Goal: Navigation & Orientation: Understand site structure

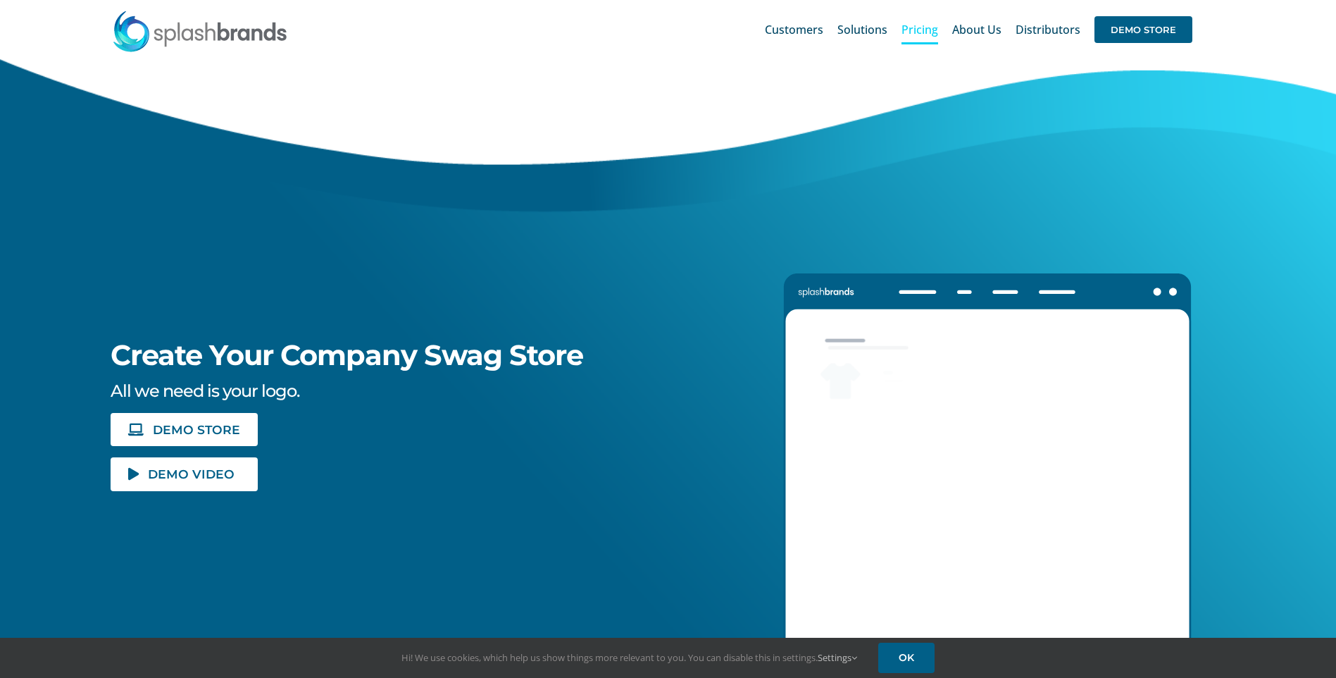
click at [923, 30] on span "Pricing" at bounding box center [920, 29] width 37 height 11
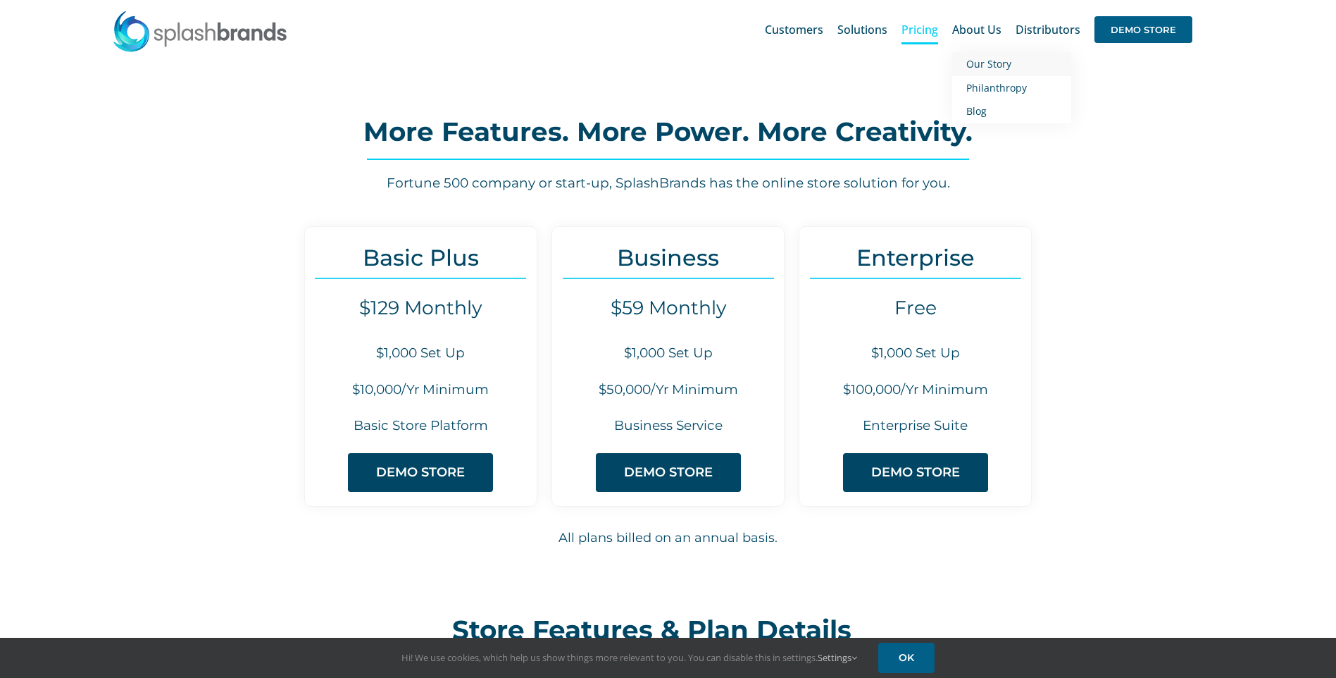
click at [993, 59] on span "Our Story" at bounding box center [988, 63] width 45 height 13
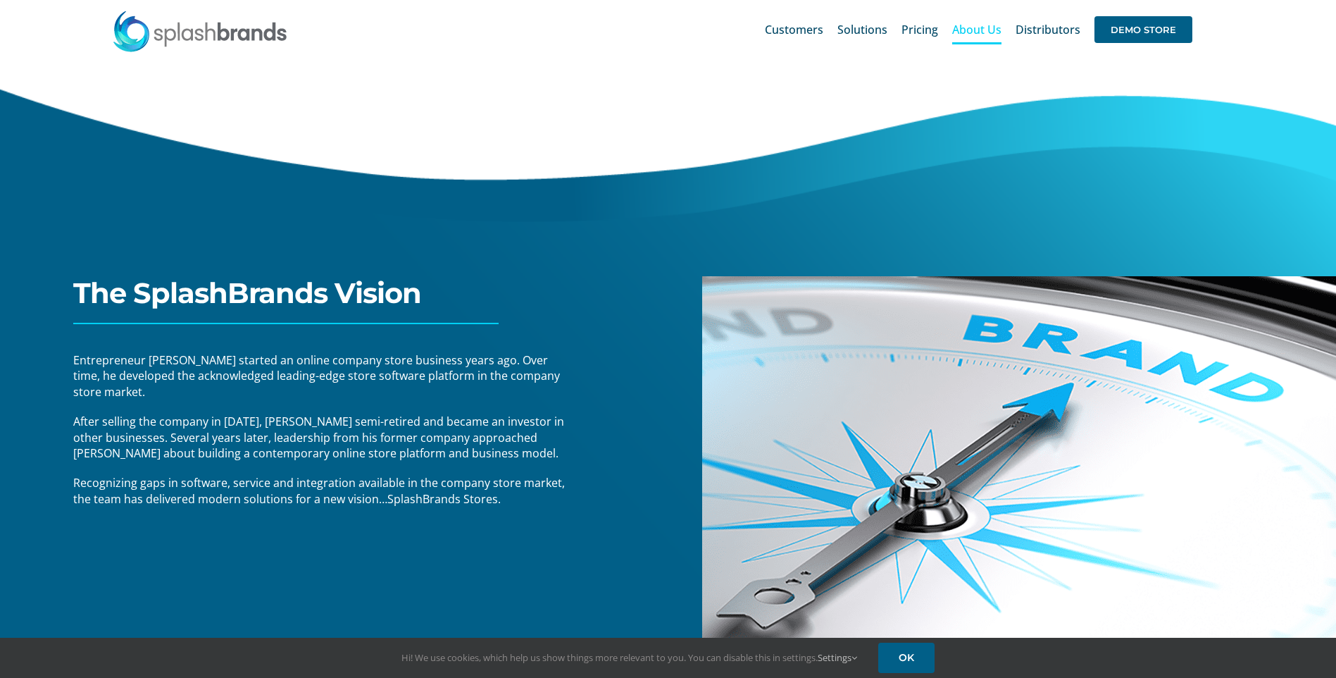
click at [1028, 25] on span "Distributors" at bounding box center [1048, 29] width 65 height 11
